Goal: Information Seeking & Learning: Learn about a topic

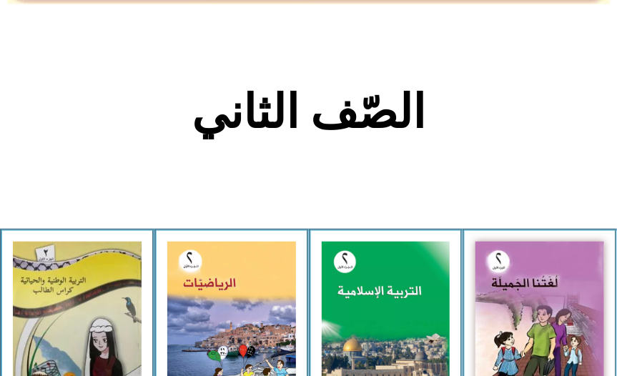
scroll to position [292, 0]
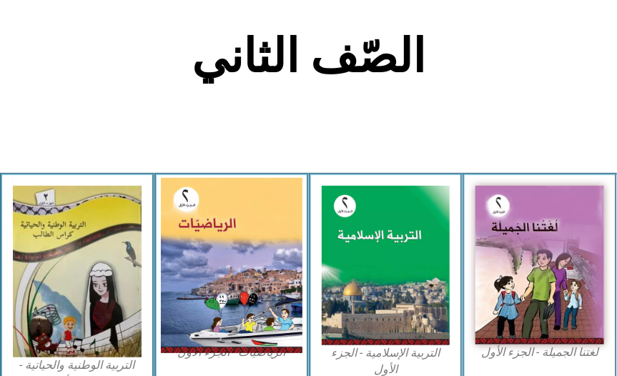
click at [225, 259] on img at bounding box center [232, 264] width 142 height 175
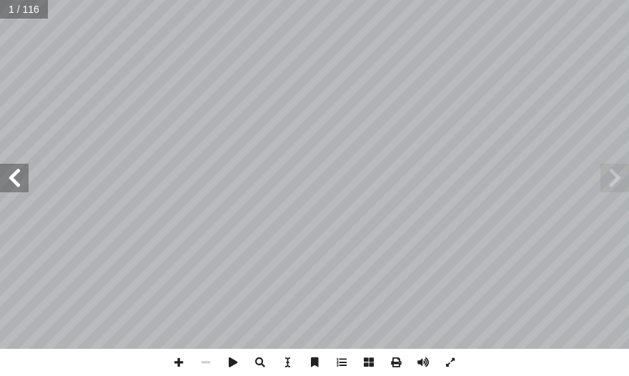
click at [17, 184] on span at bounding box center [14, 178] width 29 height 29
click at [12, 182] on span at bounding box center [14, 178] width 29 height 29
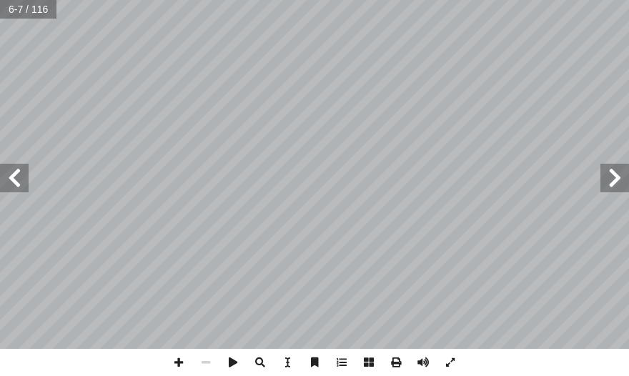
click at [12, 182] on span at bounding box center [14, 178] width 29 height 29
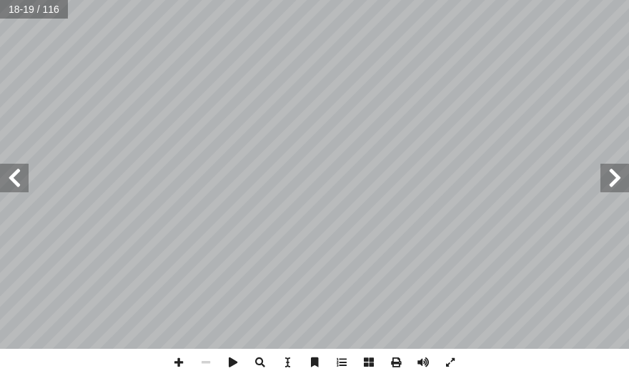
click at [12, 182] on span at bounding box center [14, 178] width 29 height 29
click at [11, 181] on span at bounding box center [14, 178] width 29 height 29
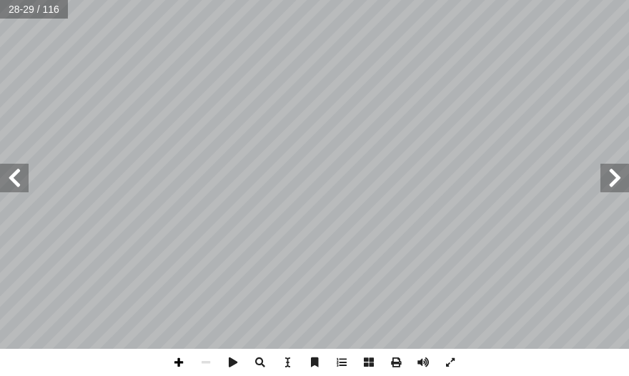
click at [181, 368] on span at bounding box center [178, 362] width 27 height 27
